Goal: Task Accomplishment & Management: Manage account settings

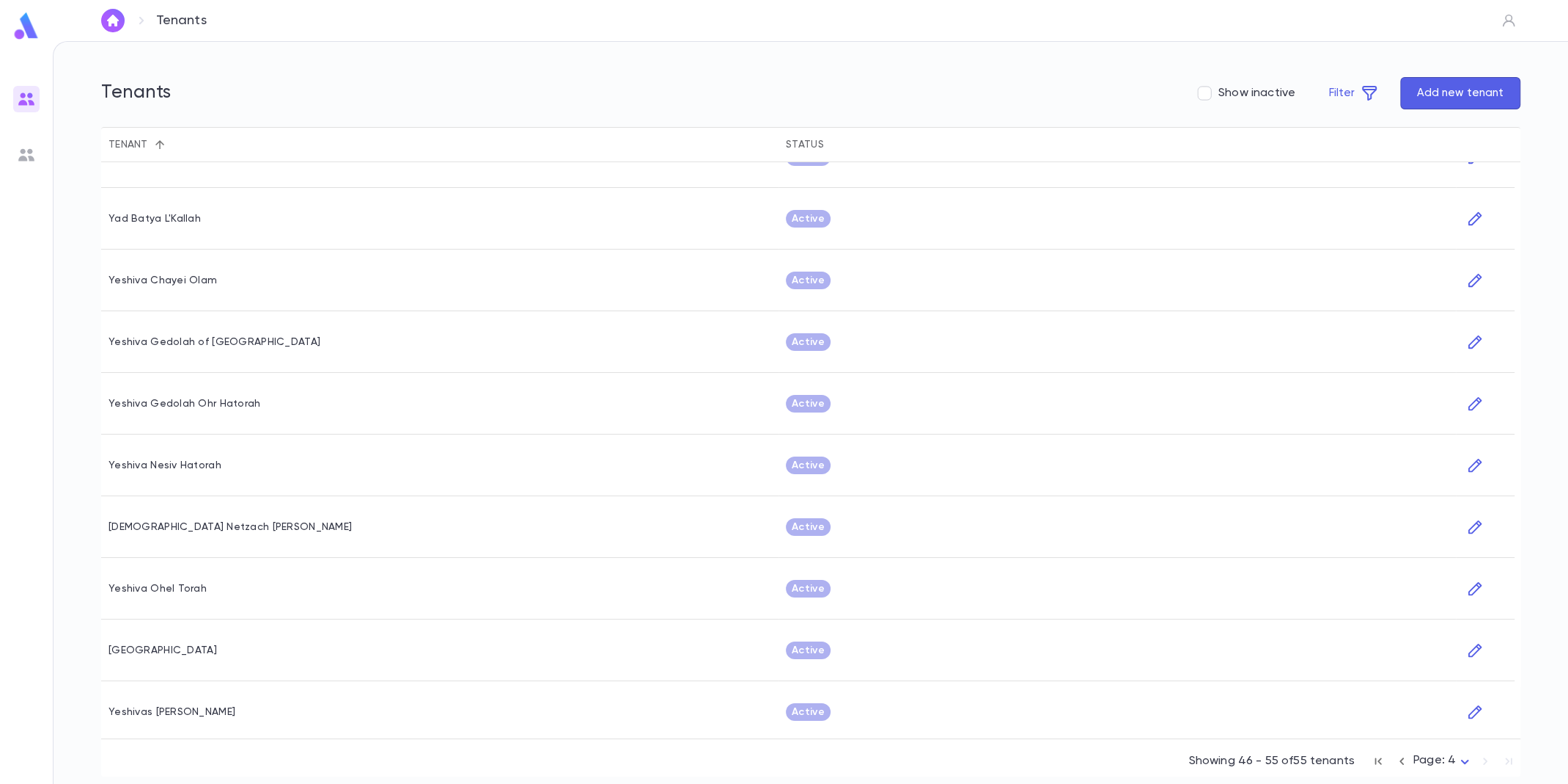
scroll to position [41, 0]
click at [1409, 760] on icon "button" at bounding box center [1402, 760] width 16 height 18
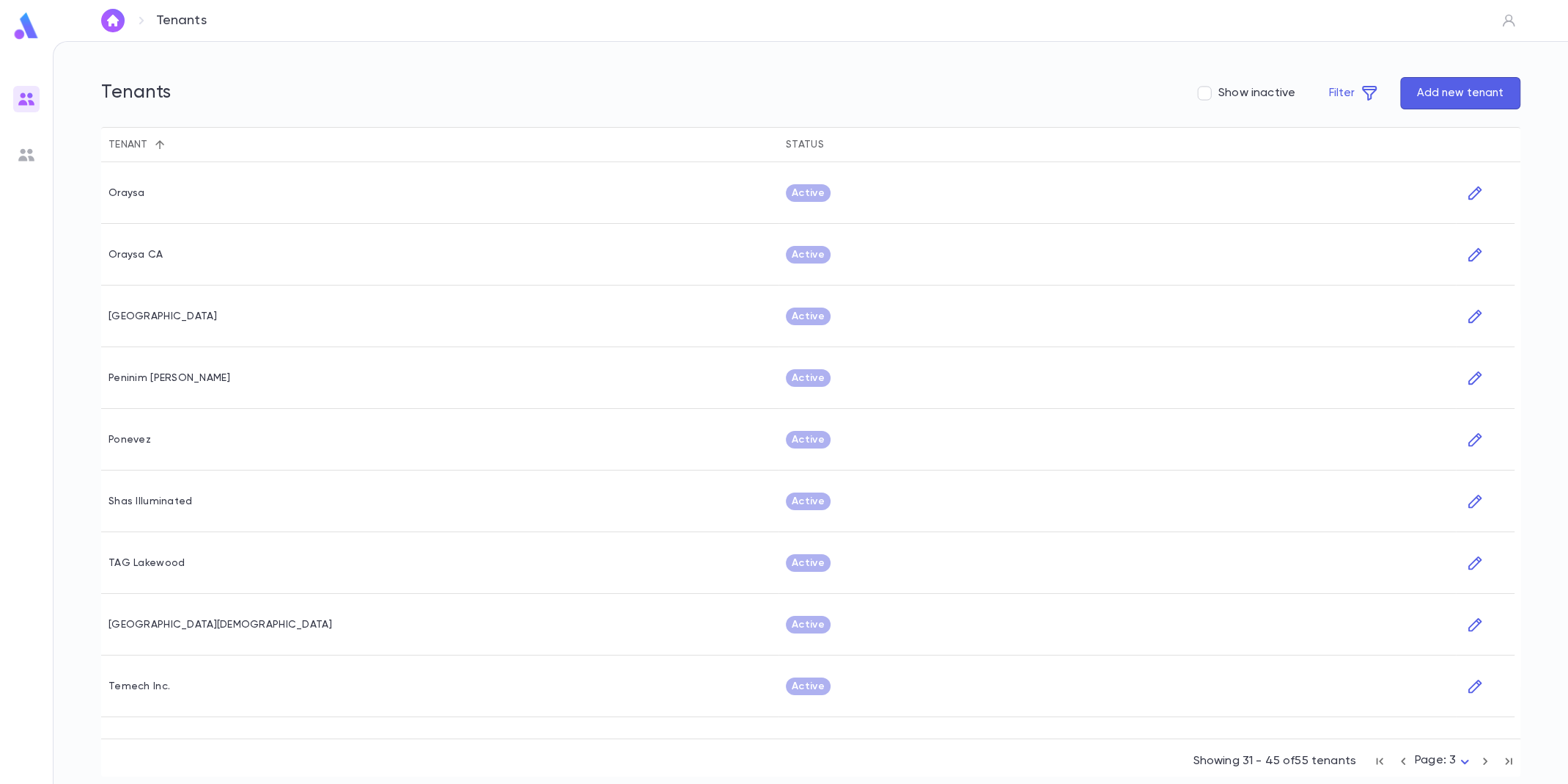
scroll to position [348, 0]
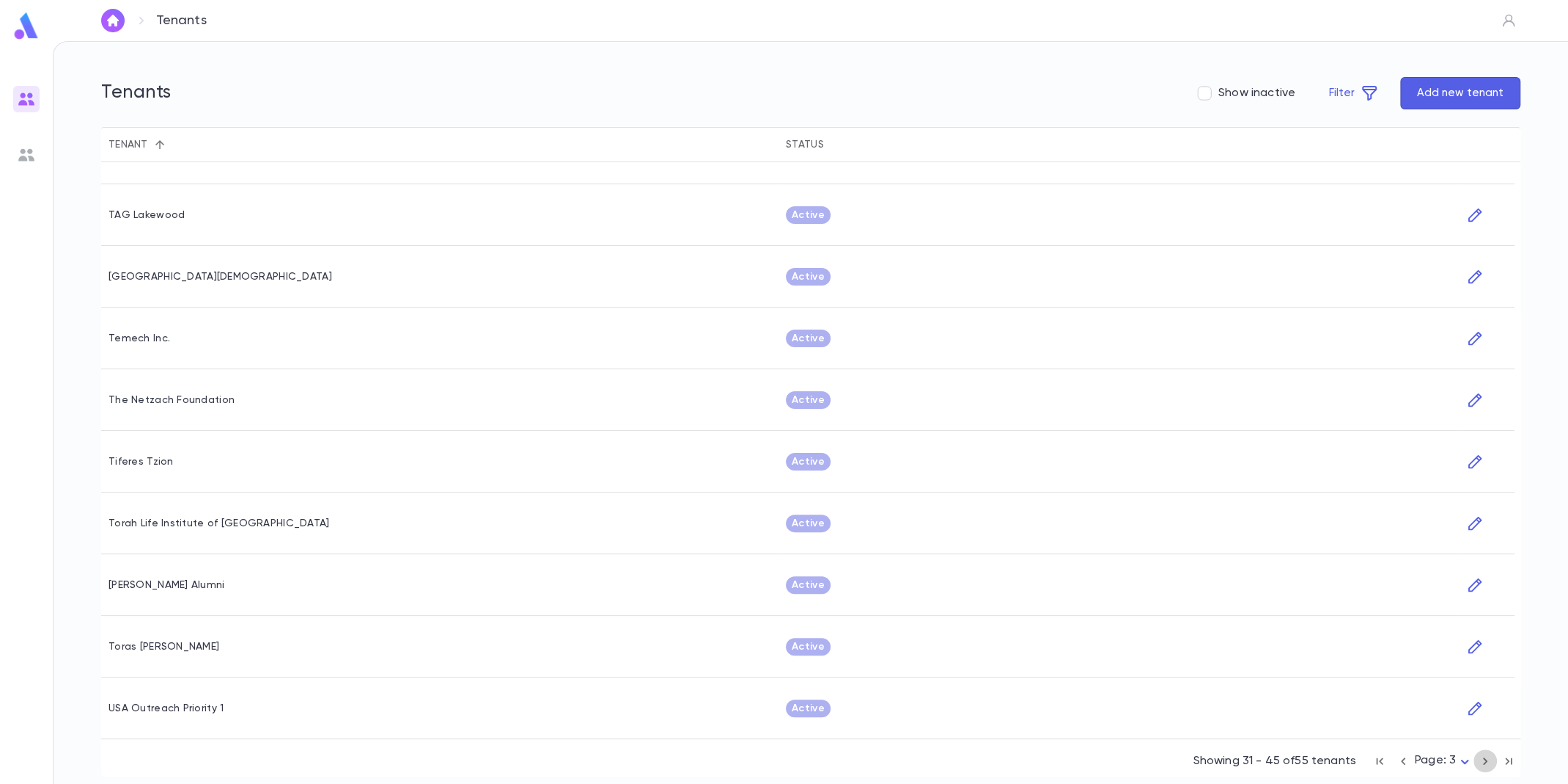
click at [1490, 764] on icon "button" at bounding box center [1485, 760] width 16 height 18
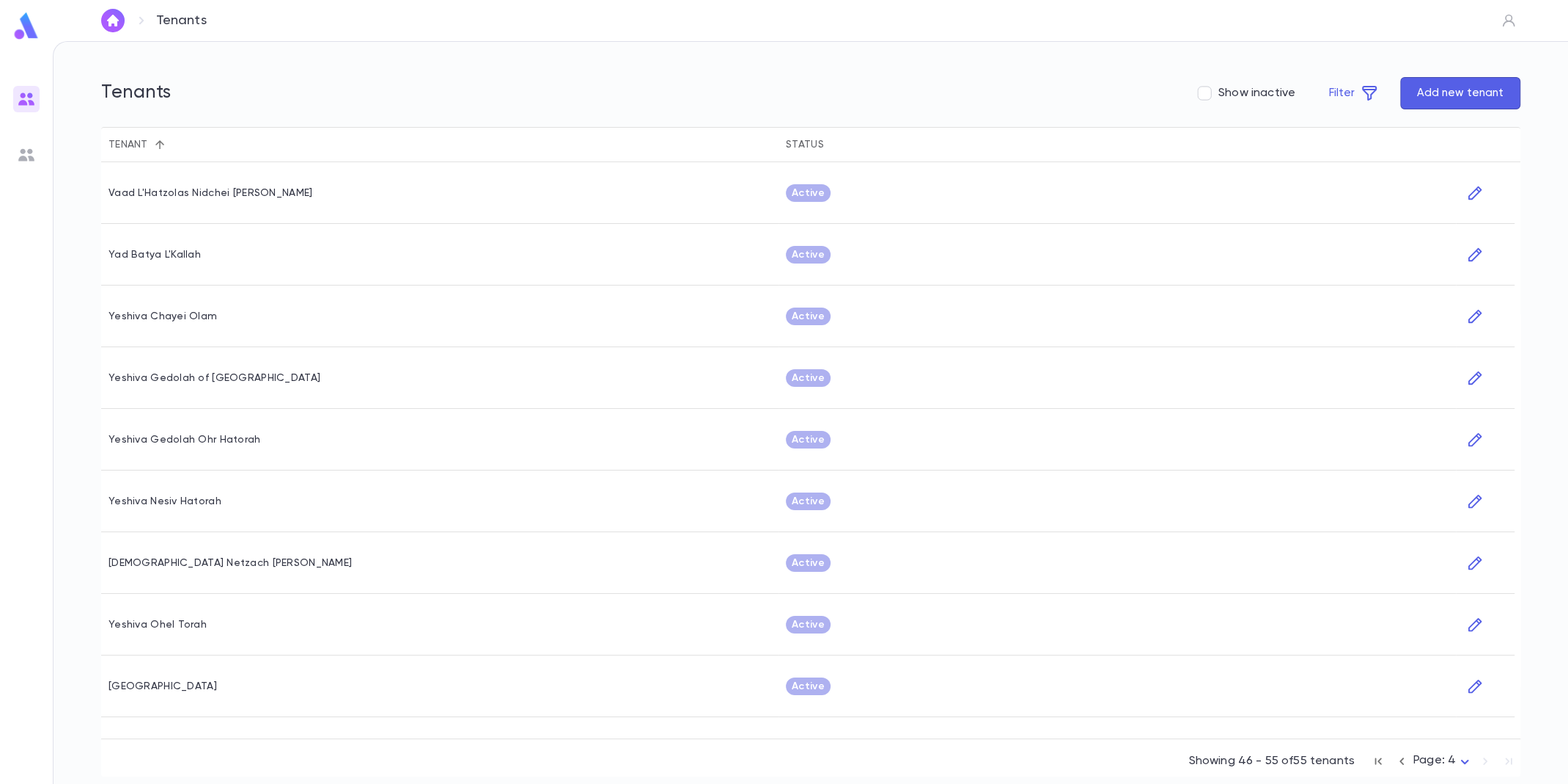
click at [32, 19] on img at bounding box center [25, 26] width 29 height 28
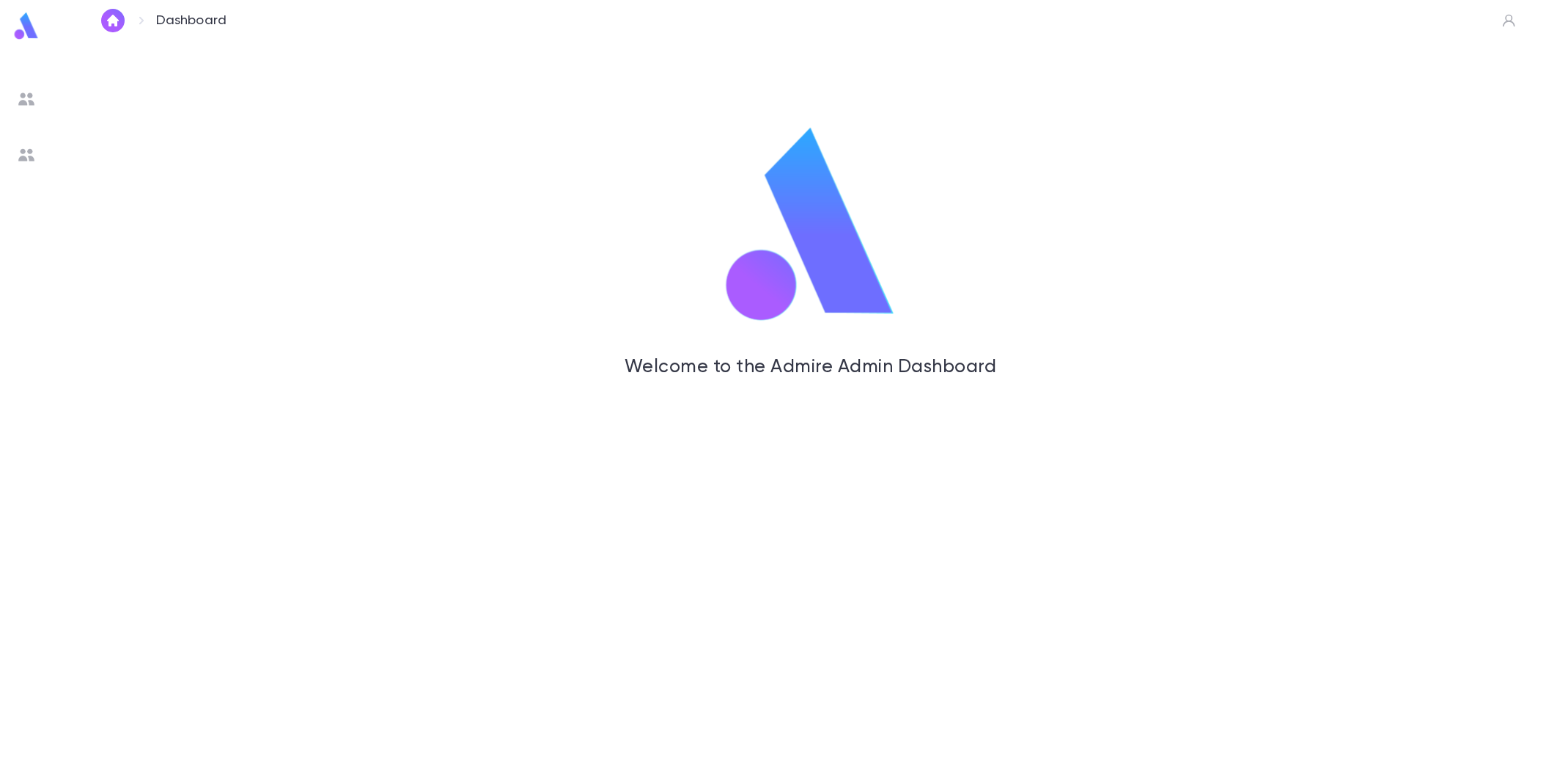
click at [22, 97] on img at bounding box center [26, 99] width 18 height 18
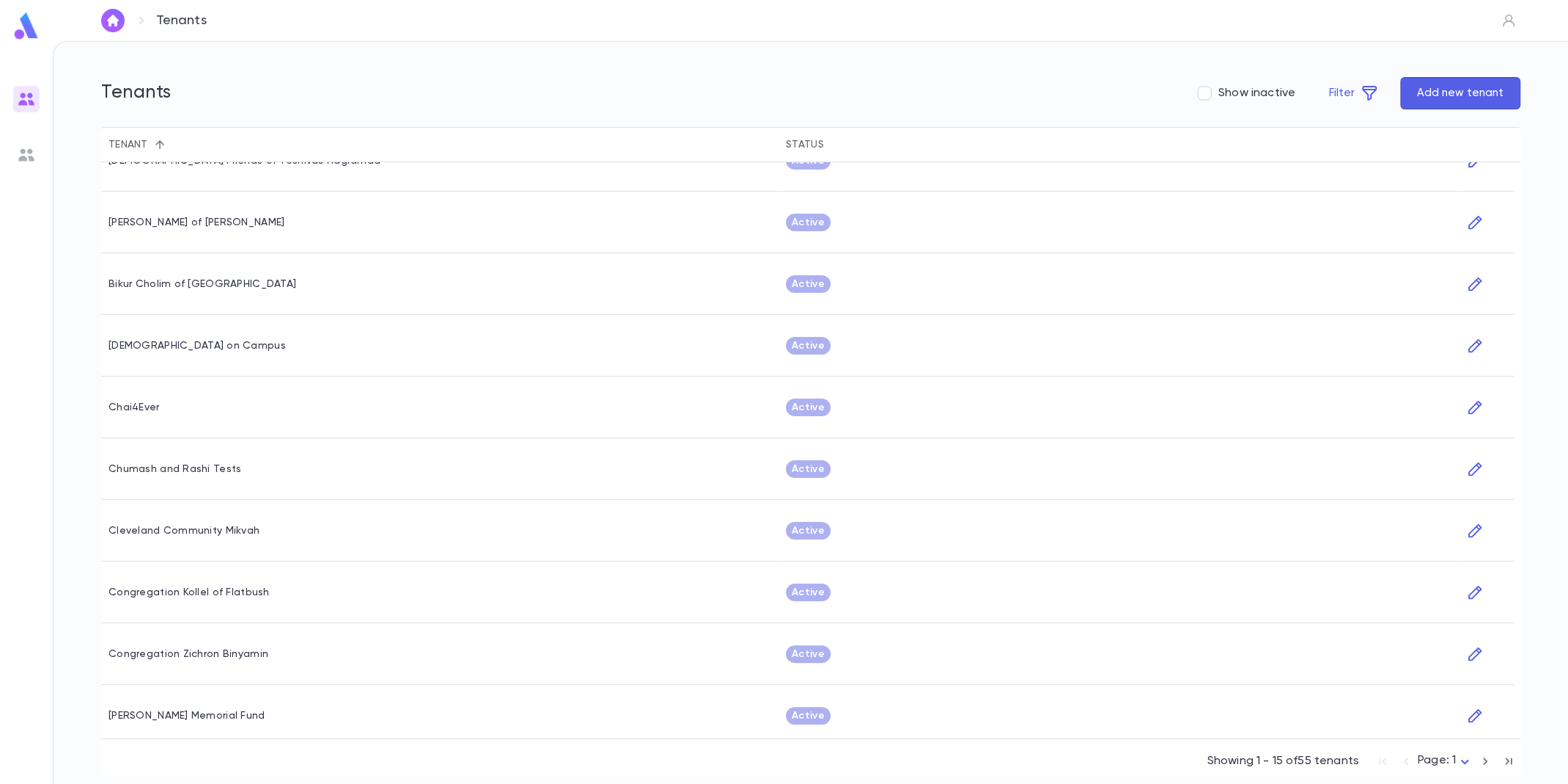
scroll to position [348, 0]
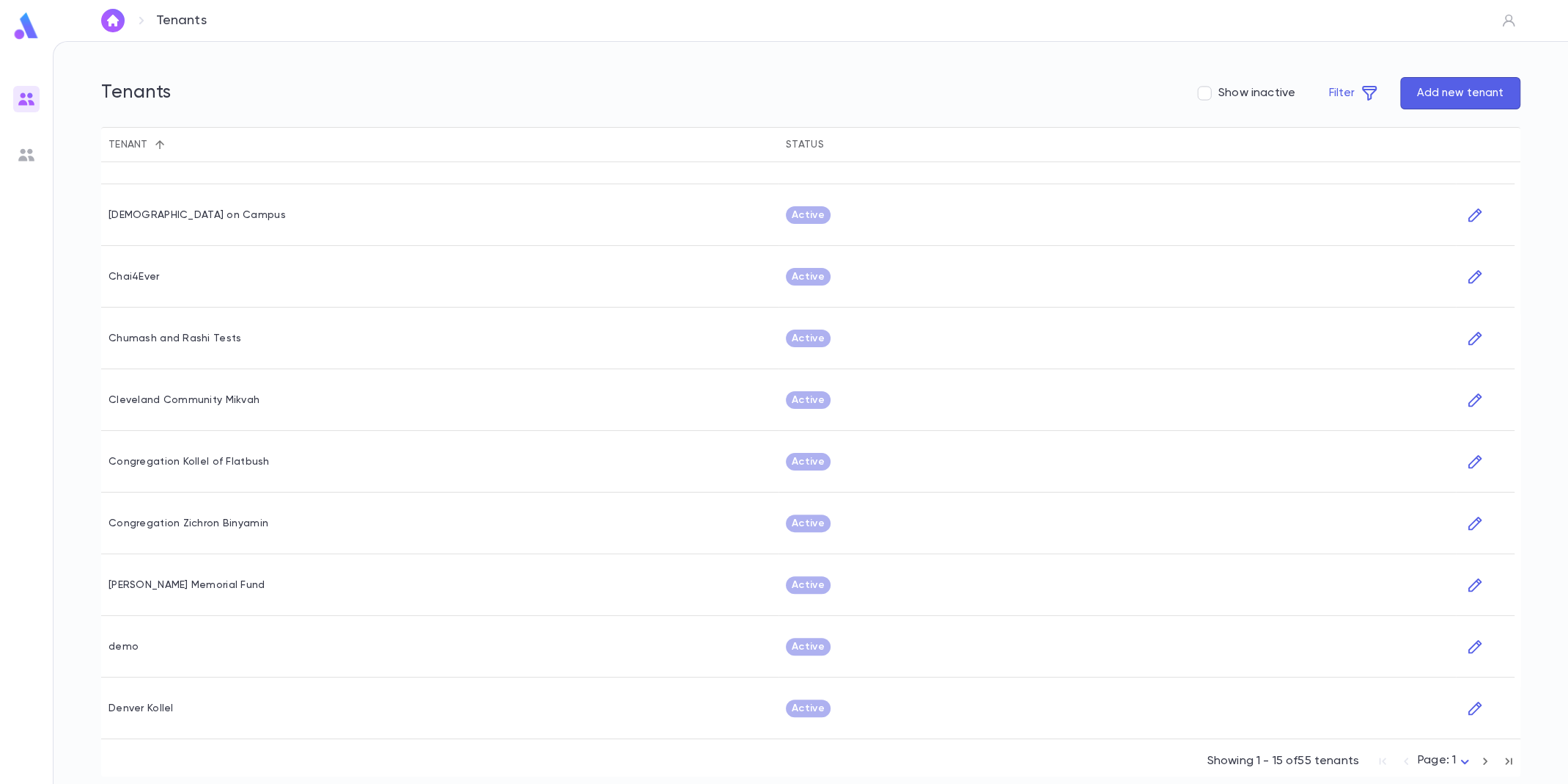
click at [1490, 758] on icon "button" at bounding box center [1485, 760] width 16 height 18
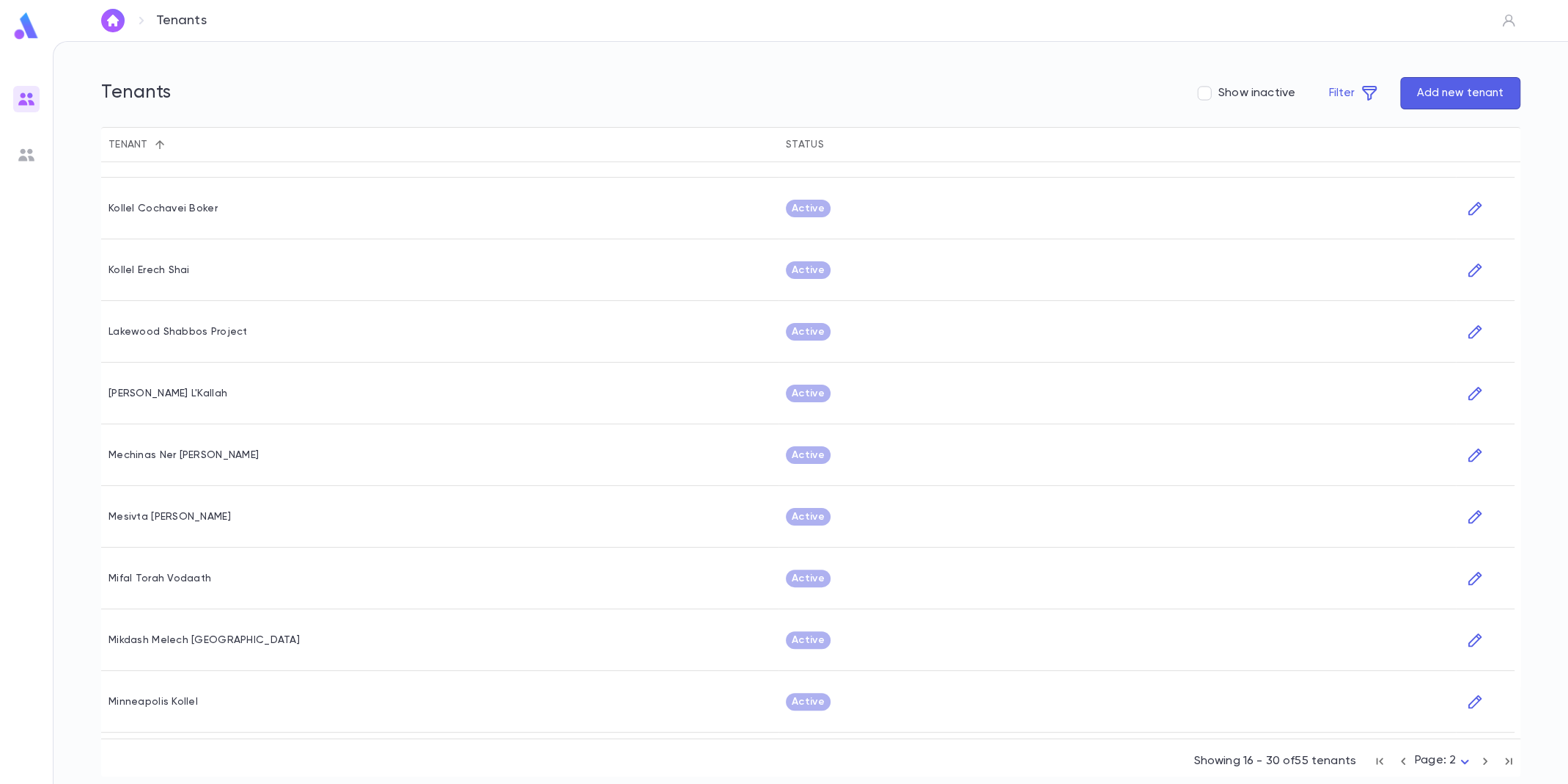
scroll to position [348, 0]
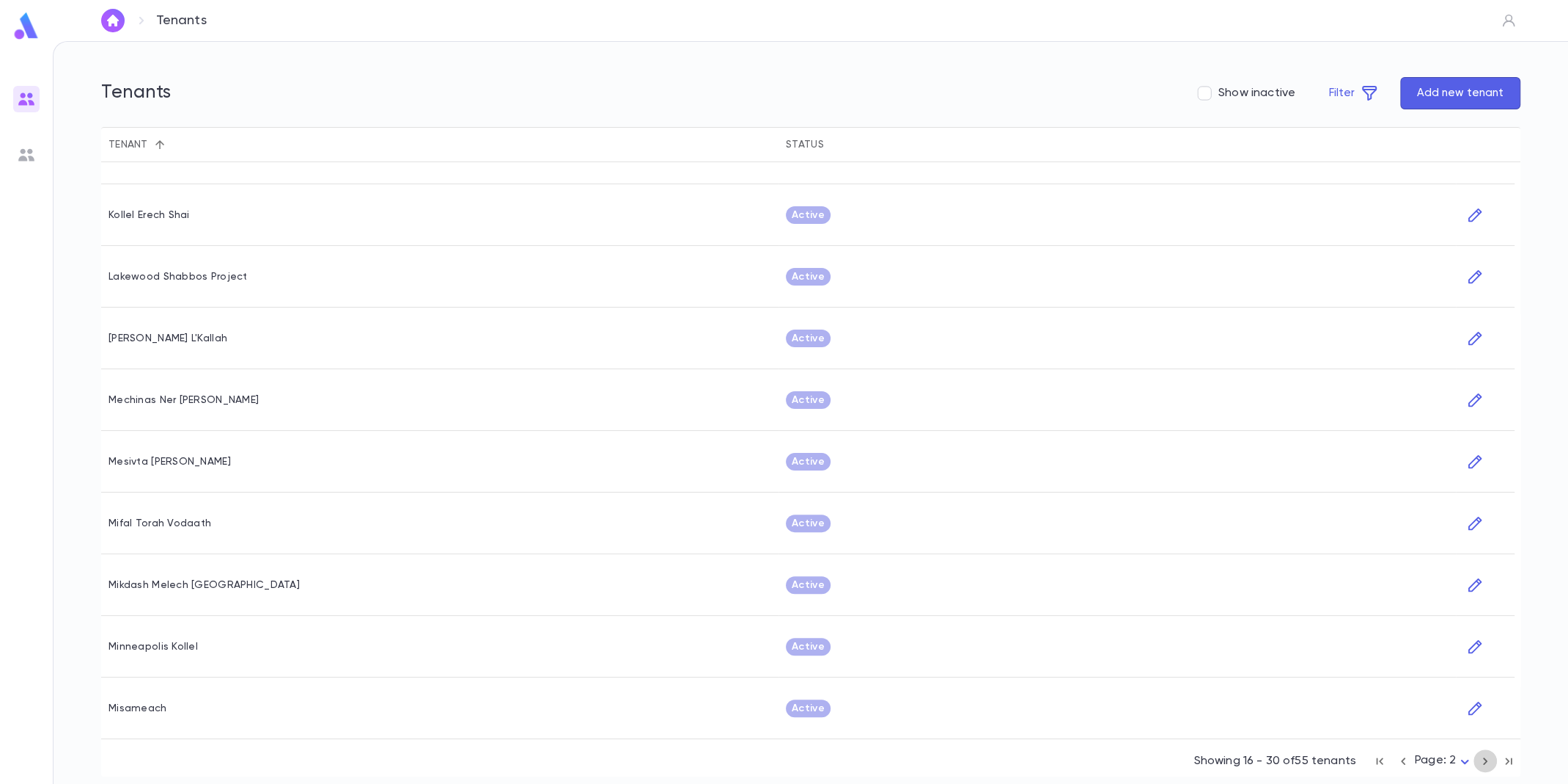
click at [1482, 758] on icon "button" at bounding box center [1485, 760] width 16 height 18
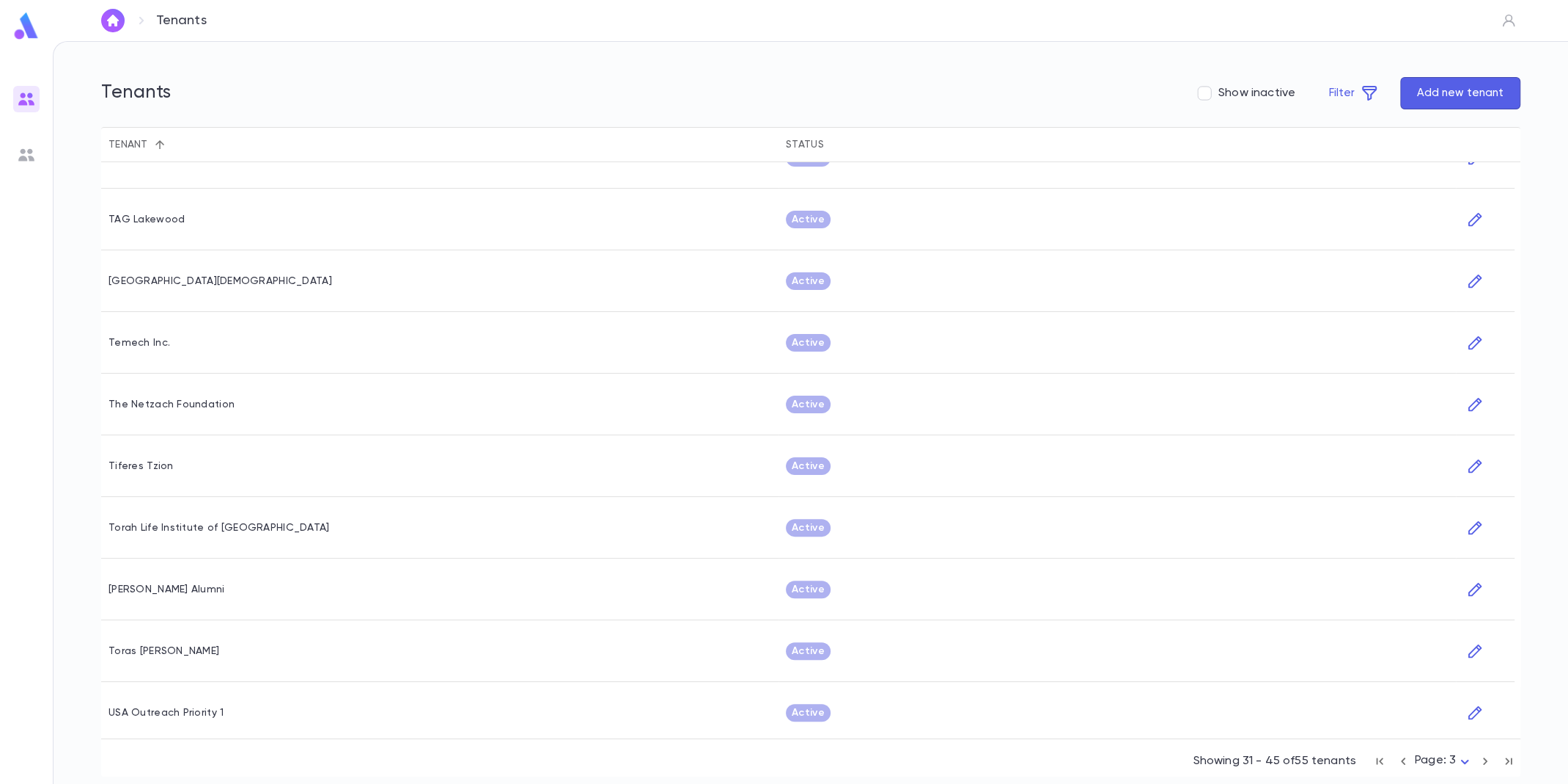
scroll to position [348, 0]
click at [1475, 585] on icon "button" at bounding box center [1475, 585] width 16 height 18
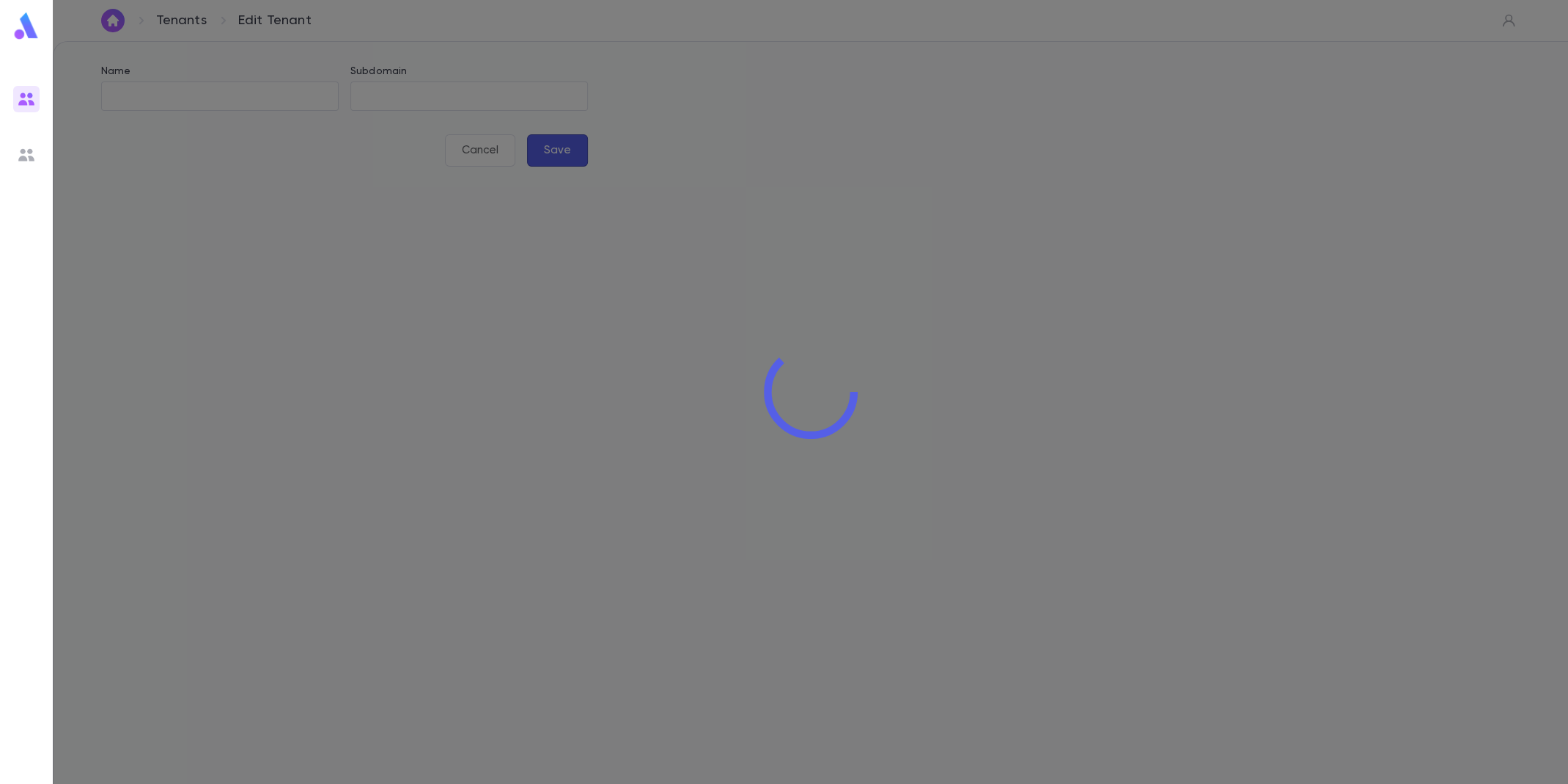
type input "**********"
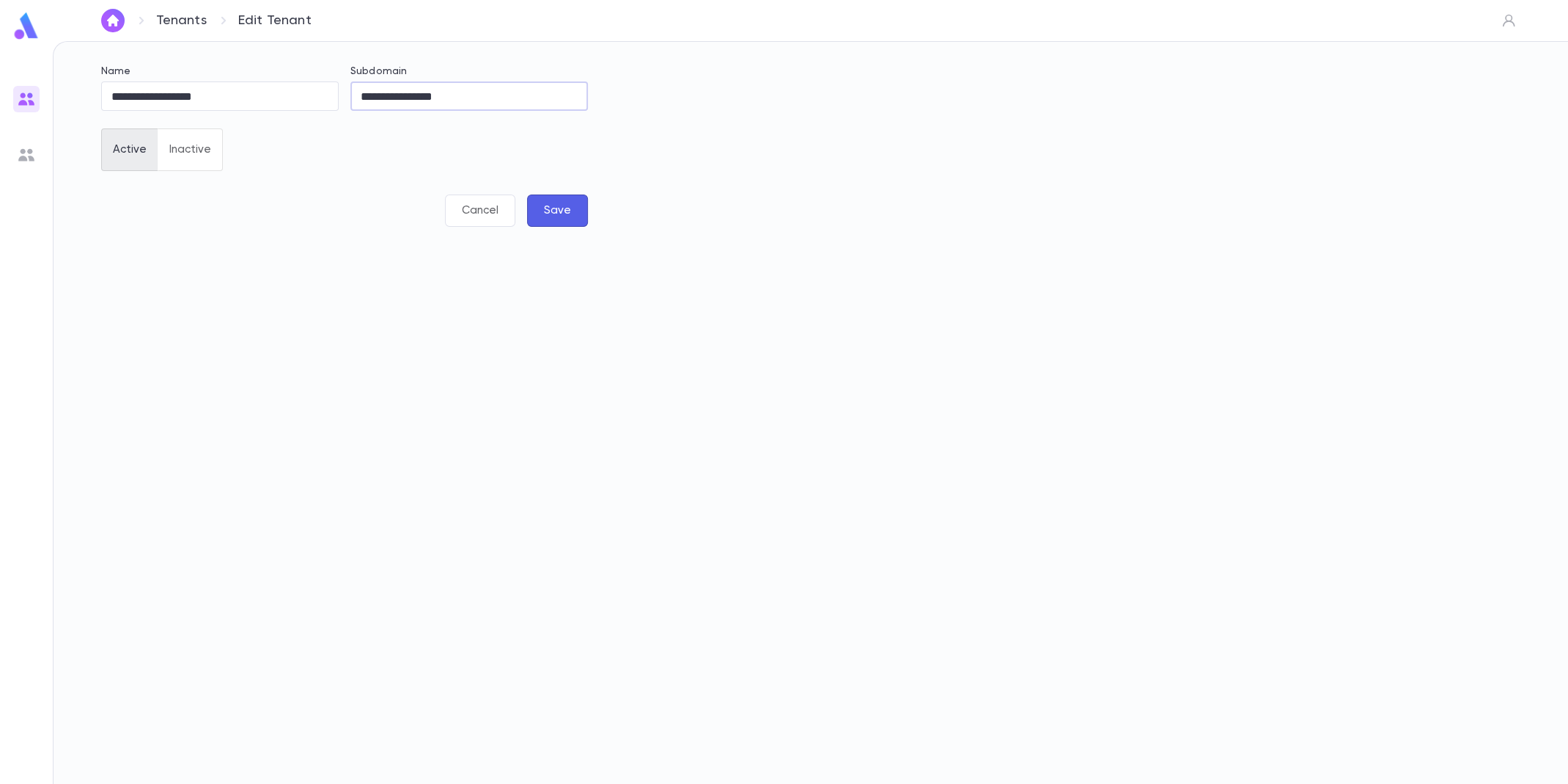
drag, startPoint x: 484, startPoint y: 95, endPoint x: 299, endPoint y: 62, distance: 187.9
click at [299, 62] on div "**********" at bounding box center [339, 148] width 498 height 202
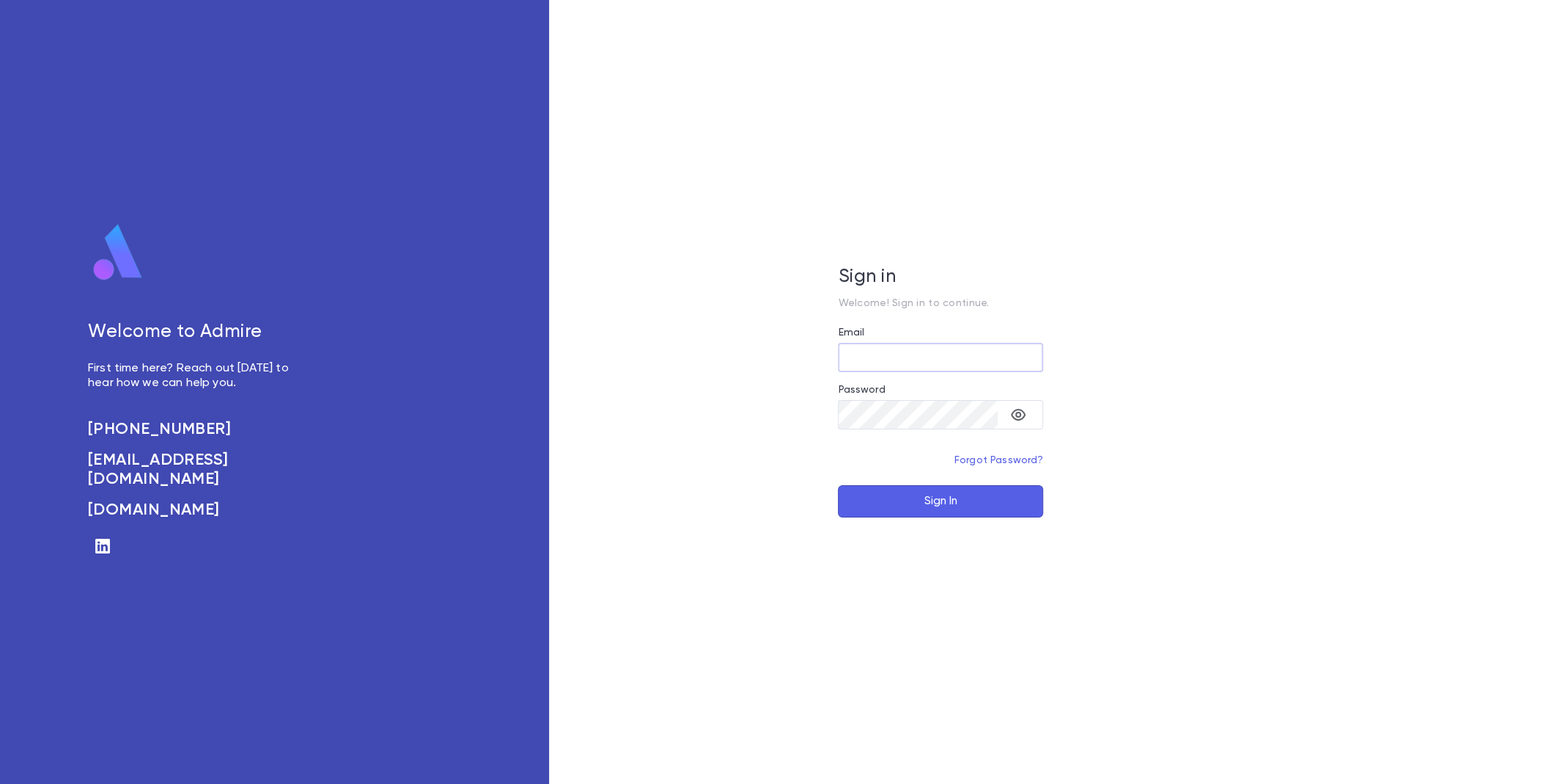
click at [855, 354] on input "Email" at bounding box center [940, 358] width 205 height 28
type input "**********"
click at [901, 510] on button "Sign In" at bounding box center [940, 501] width 205 height 32
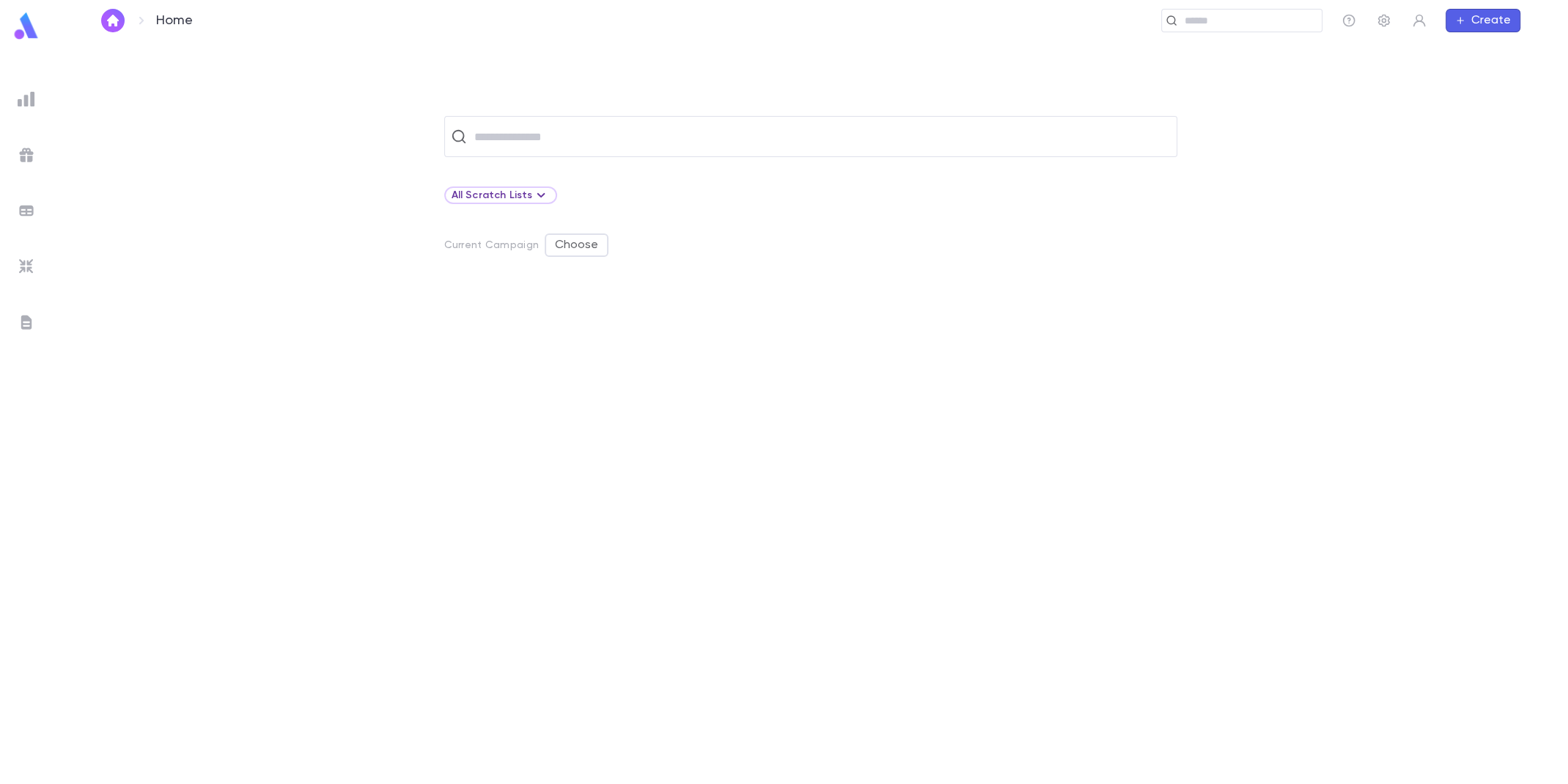
drag, startPoint x: 207, startPoint y: 265, endPoint x: 209, endPoint y: 256, distance: 9.2
click at [207, 265] on div "​ All Scratch Lists Current Campaign Choose" at bounding box center [811, 450] width 1420 height 667
click at [1383, 22] on icon "button" at bounding box center [1385, 21] width 15 height 15
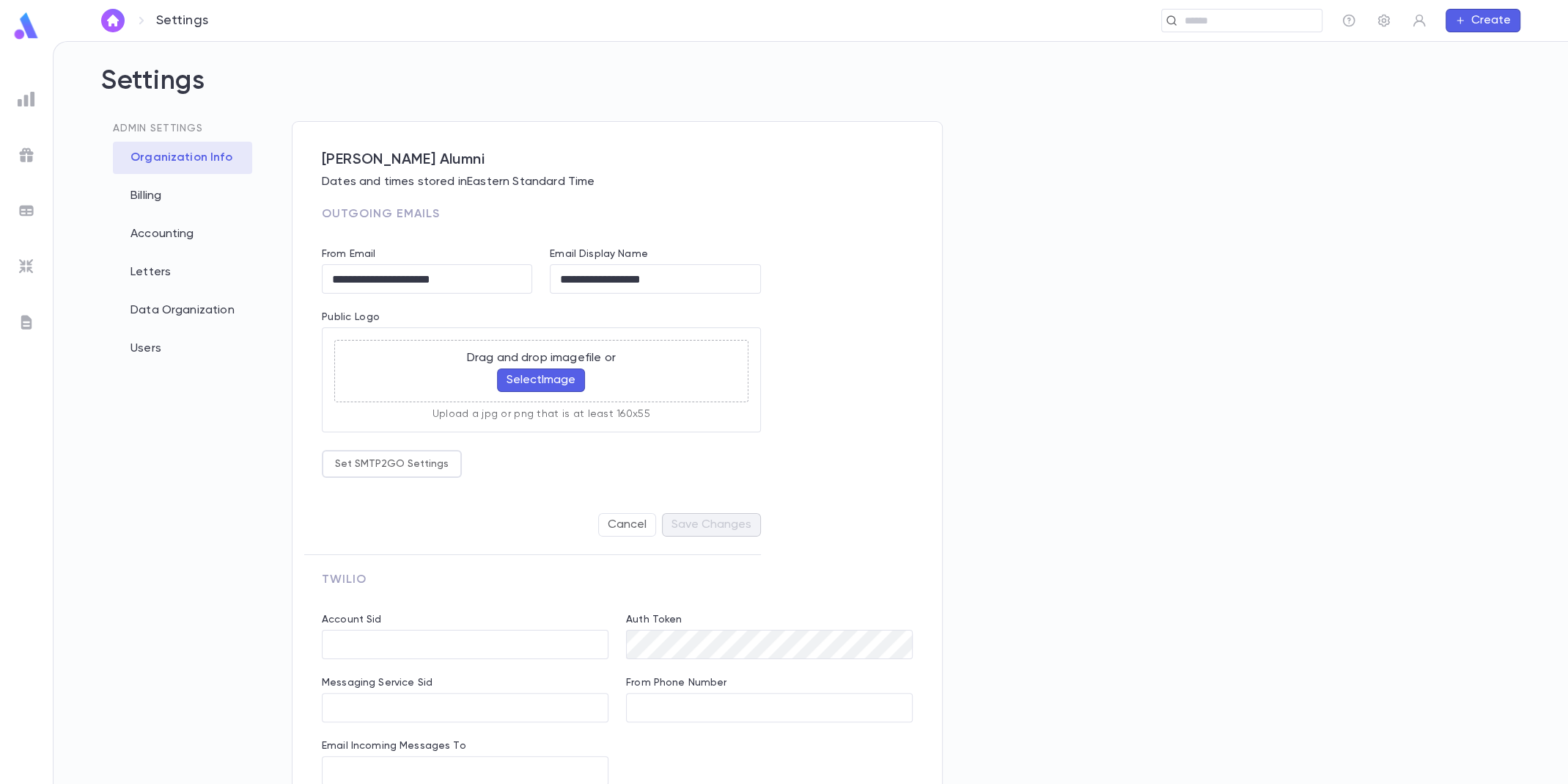
type input "**********"
click at [144, 352] on div "Users" at bounding box center [183, 349] width 140 height 32
